Goal: Transaction & Acquisition: Subscribe to service/newsletter

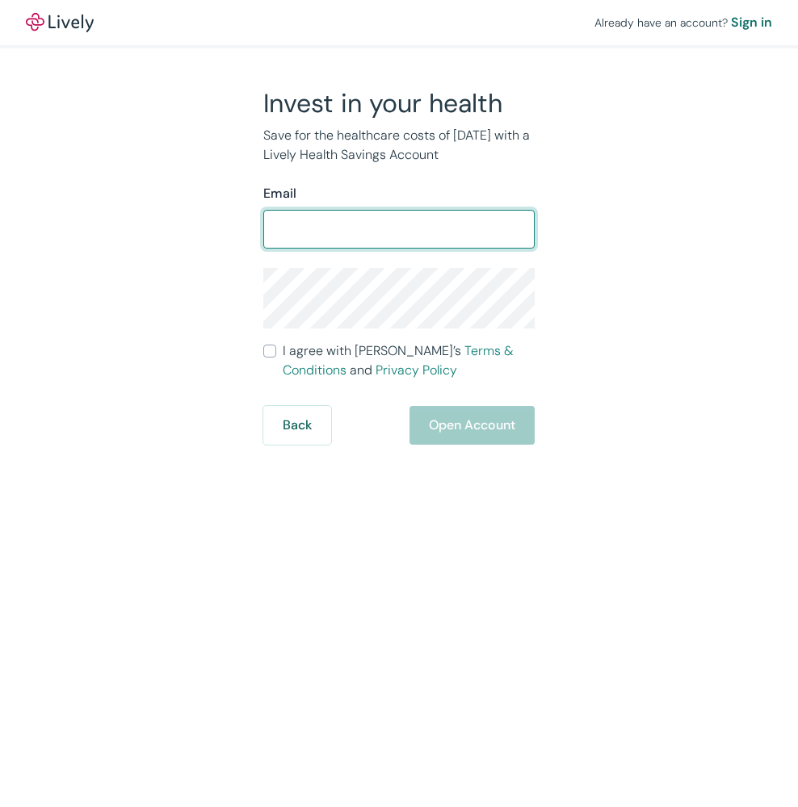
click at [355, 235] on input "Email" at bounding box center [398, 229] width 271 height 32
type input "[EMAIL_ADDRESS][DOMAIN_NAME]"
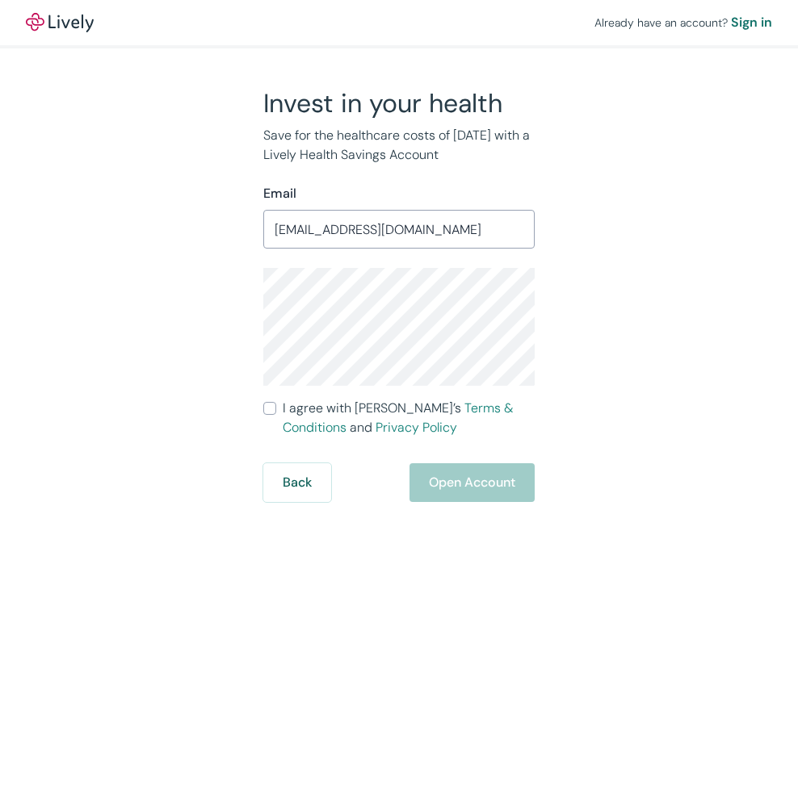
click at [274, 408] on input "I agree with Lively’s Terms & Conditions and Privacy Policy" at bounding box center [269, 408] width 13 height 13
checkbox input "true"
